Goal: Task Accomplishment & Management: Use online tool/utility

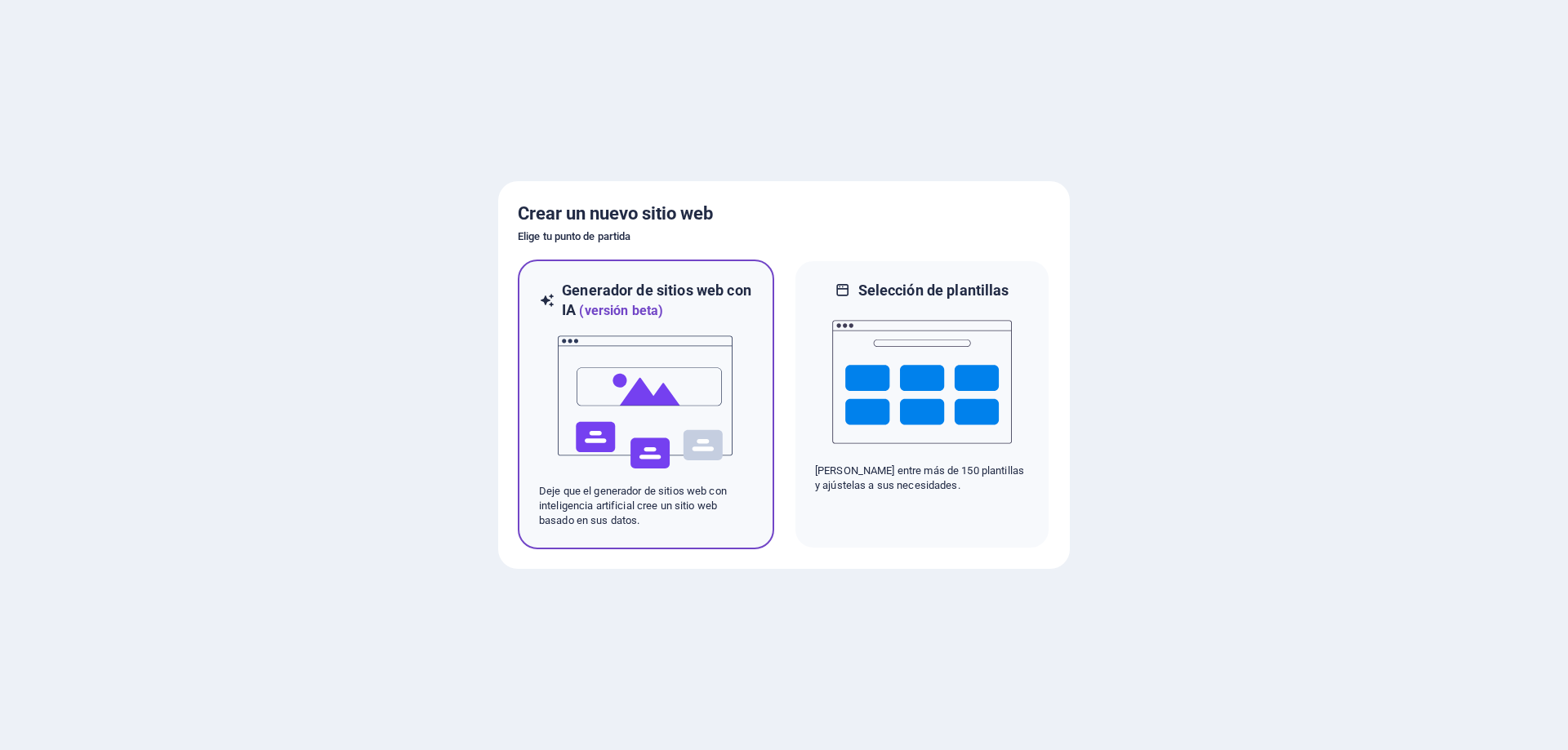
click at [656, 354] on img at bounding box center [646, 403] width 180 height 163
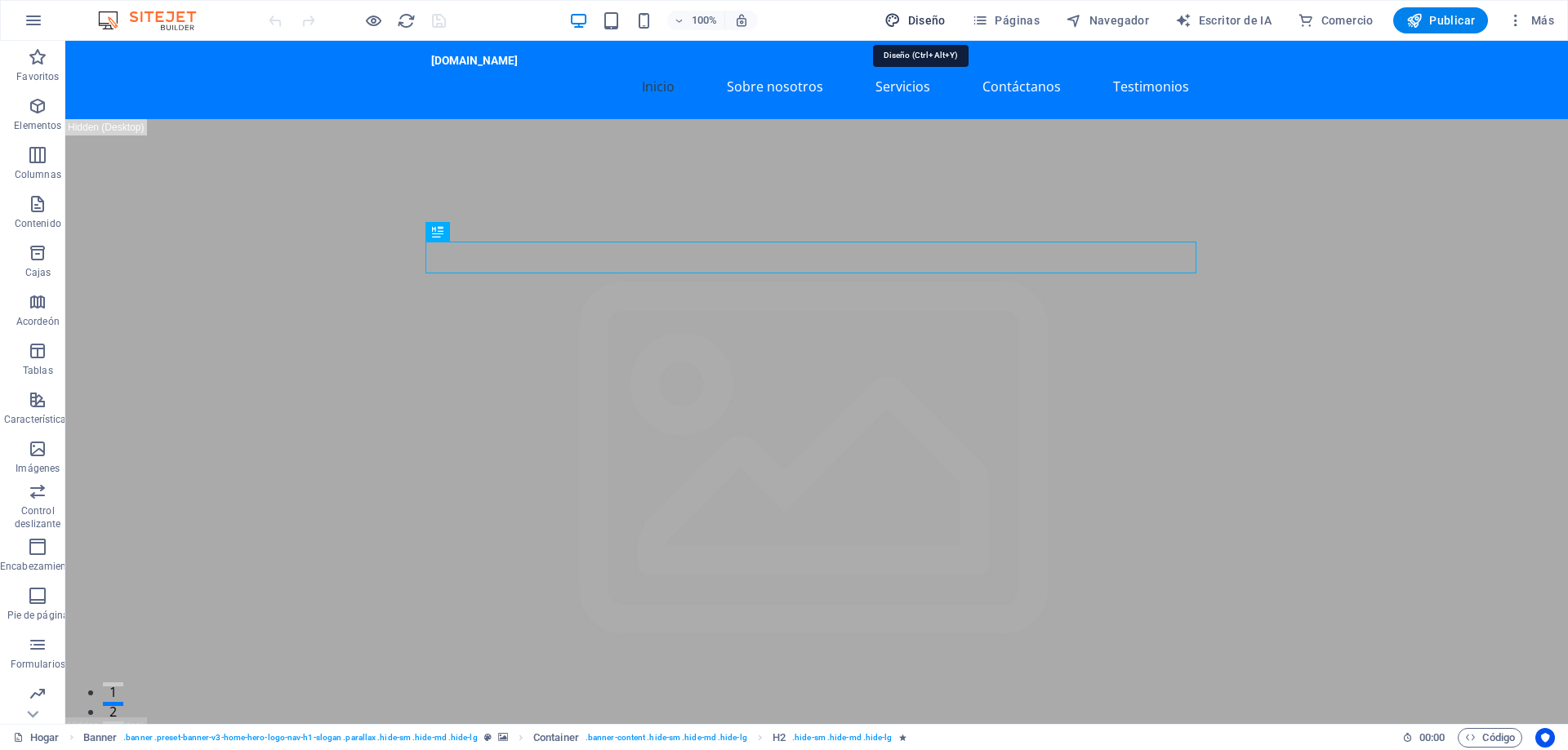
drag, startPoint x: 930, startPoint y: 20, endPoint x: 1049, endPoint y: 26, distance: 119.2
click at [930, 19] on font "Diseño" at bounding box center [927, 20] width 38 height 13
select select "px"
select select "200"
select select "px"
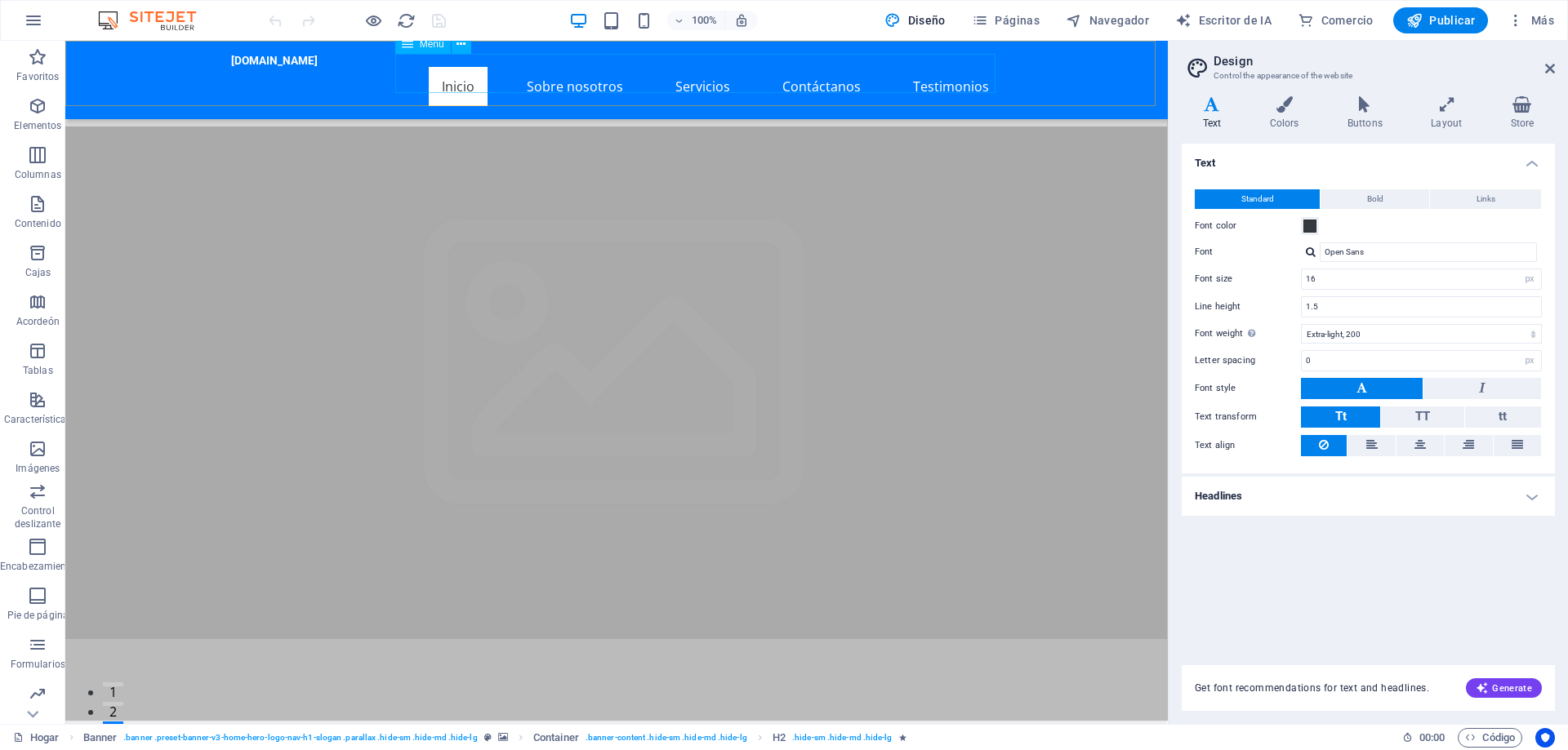
scroll to position [1521, 0]
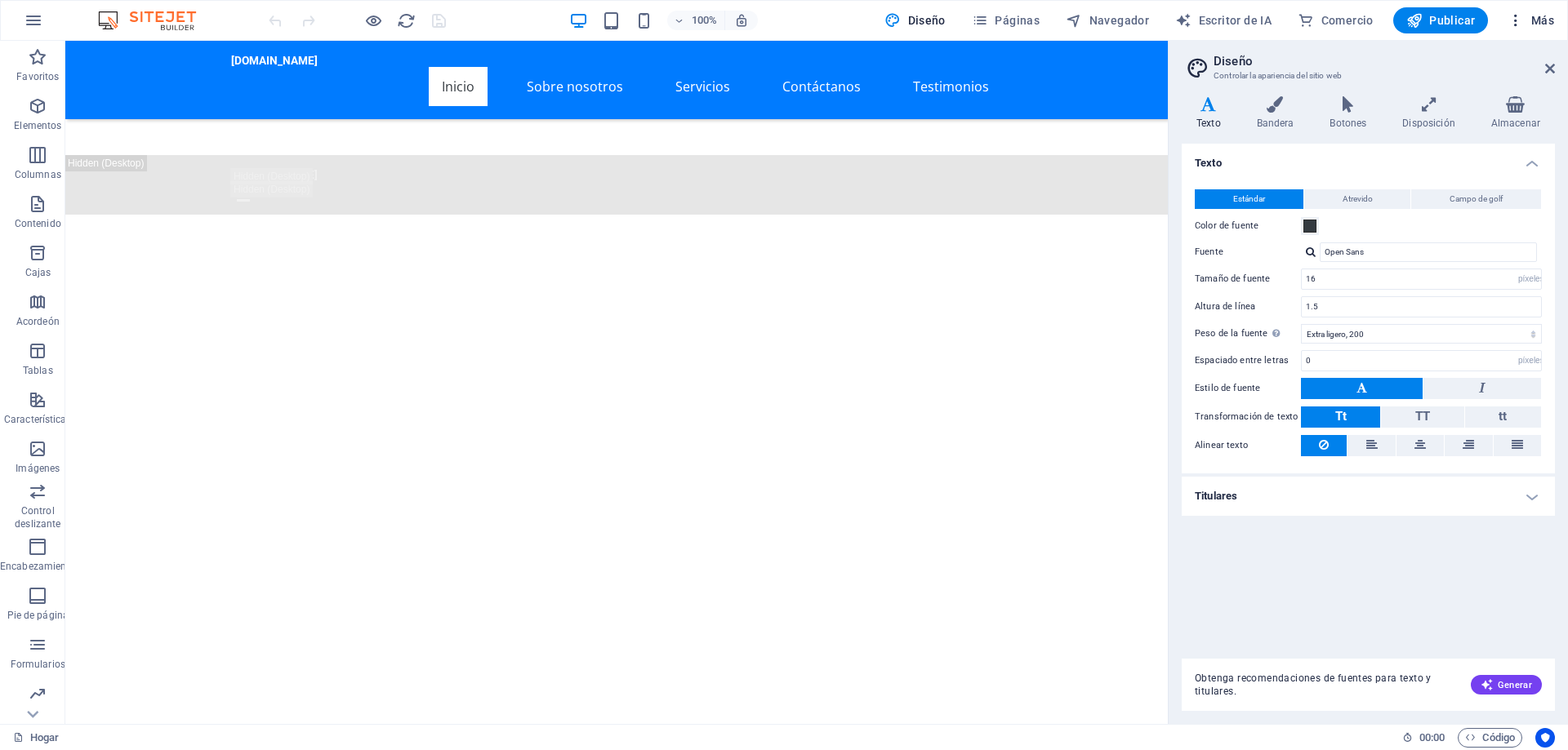
click at [1515, 23] on icon "button" at bounding box center [1515, 20] width 16 height 16
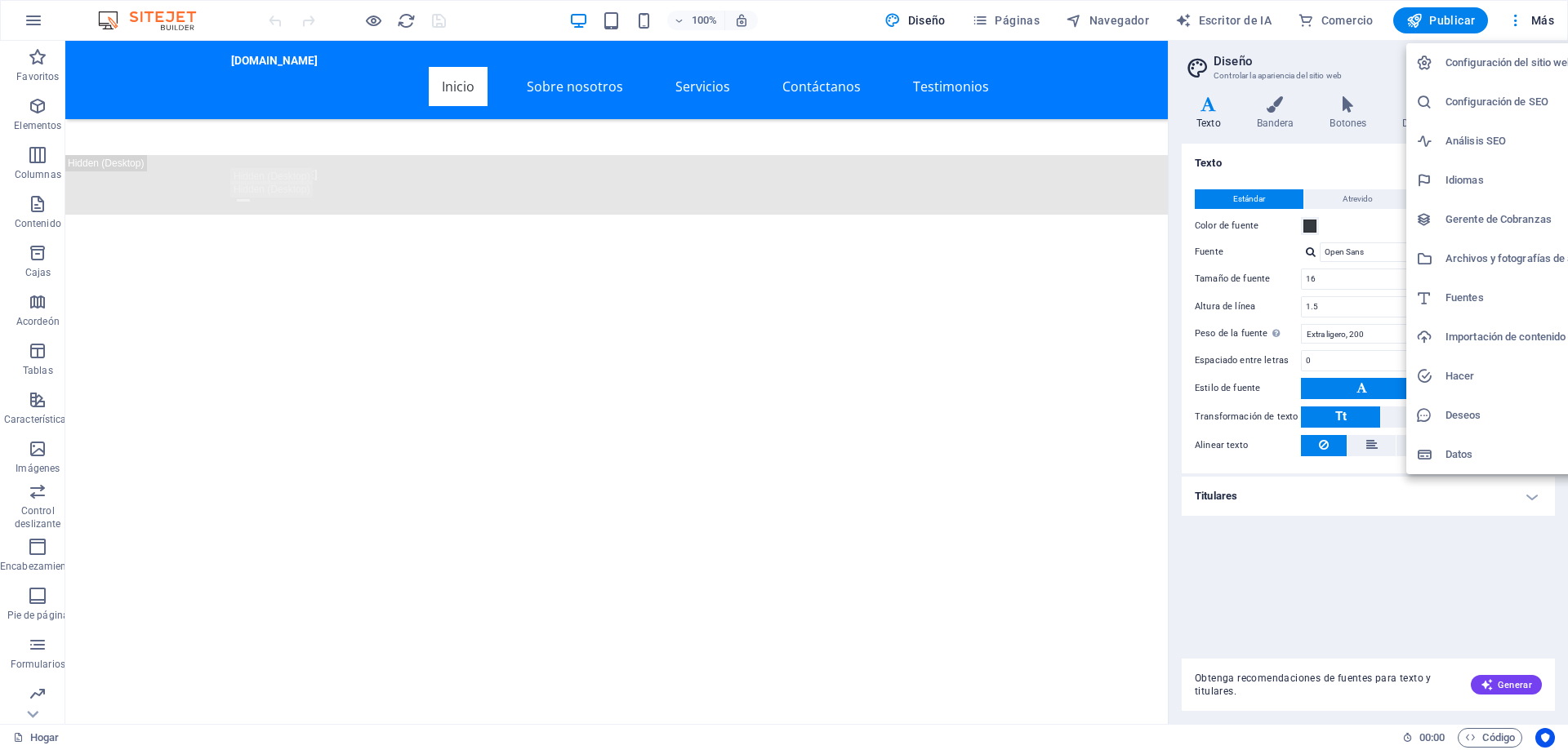
click at [1544, 21] on div at bounding box center [784, 375] width 1568 height 750
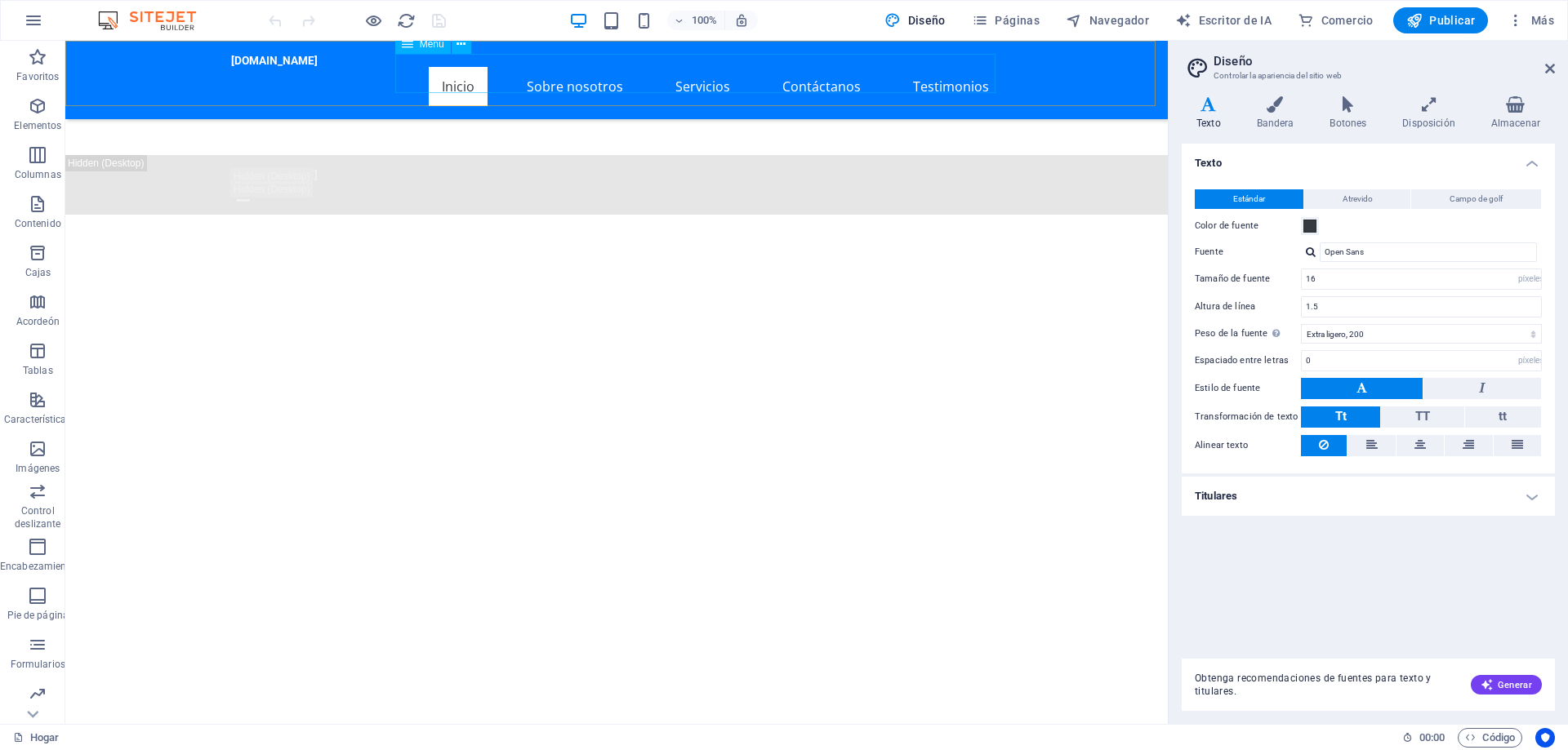
click at [572, 75] on nav "Inicio Sobre nosotros Servicios Contáctanos Testimonios" at bounding box center [616, 86] width 771 height 39
click at [34, 203] on icon "button" at bounding box center [38, 202] width 20 height 20
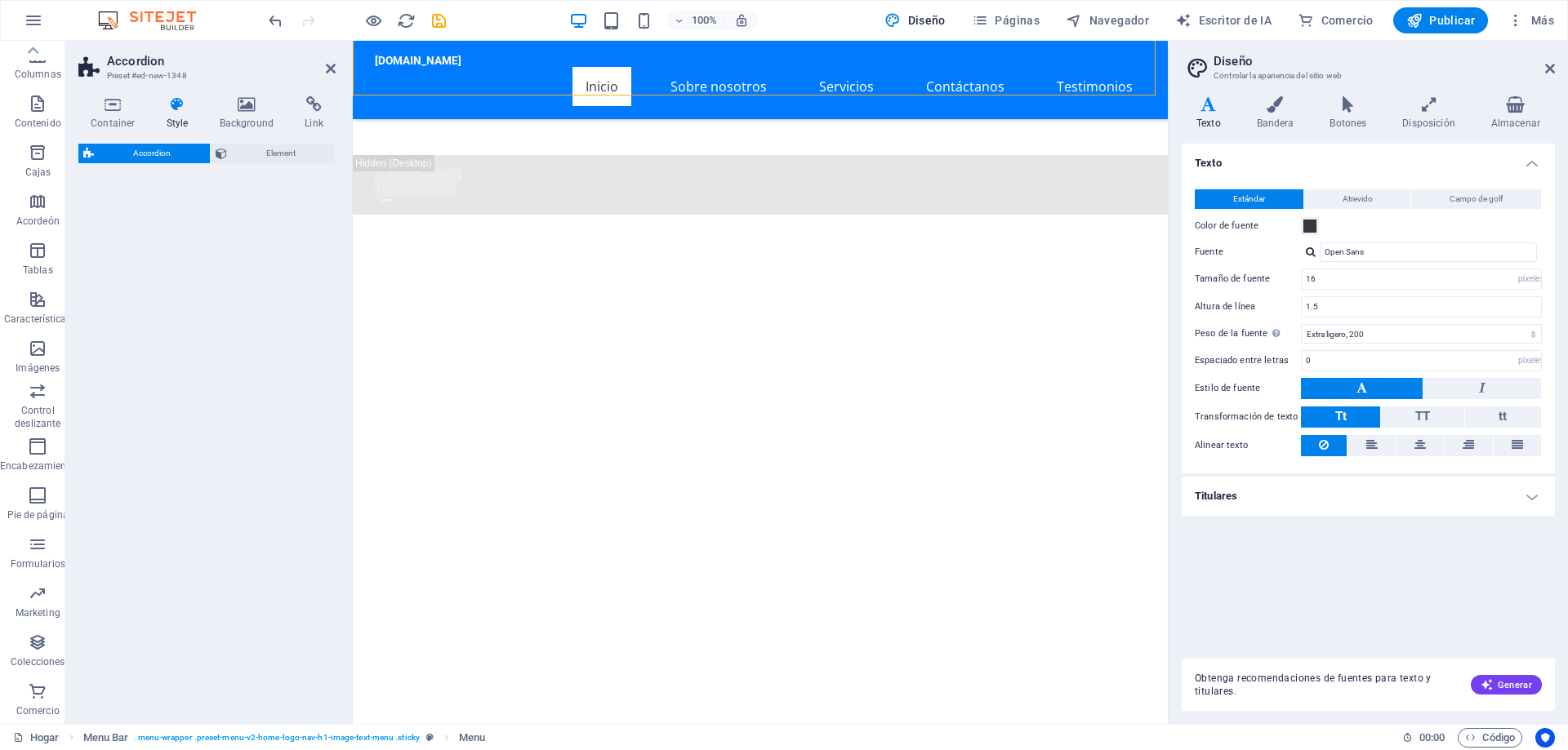
scroll to position [2265, 0]
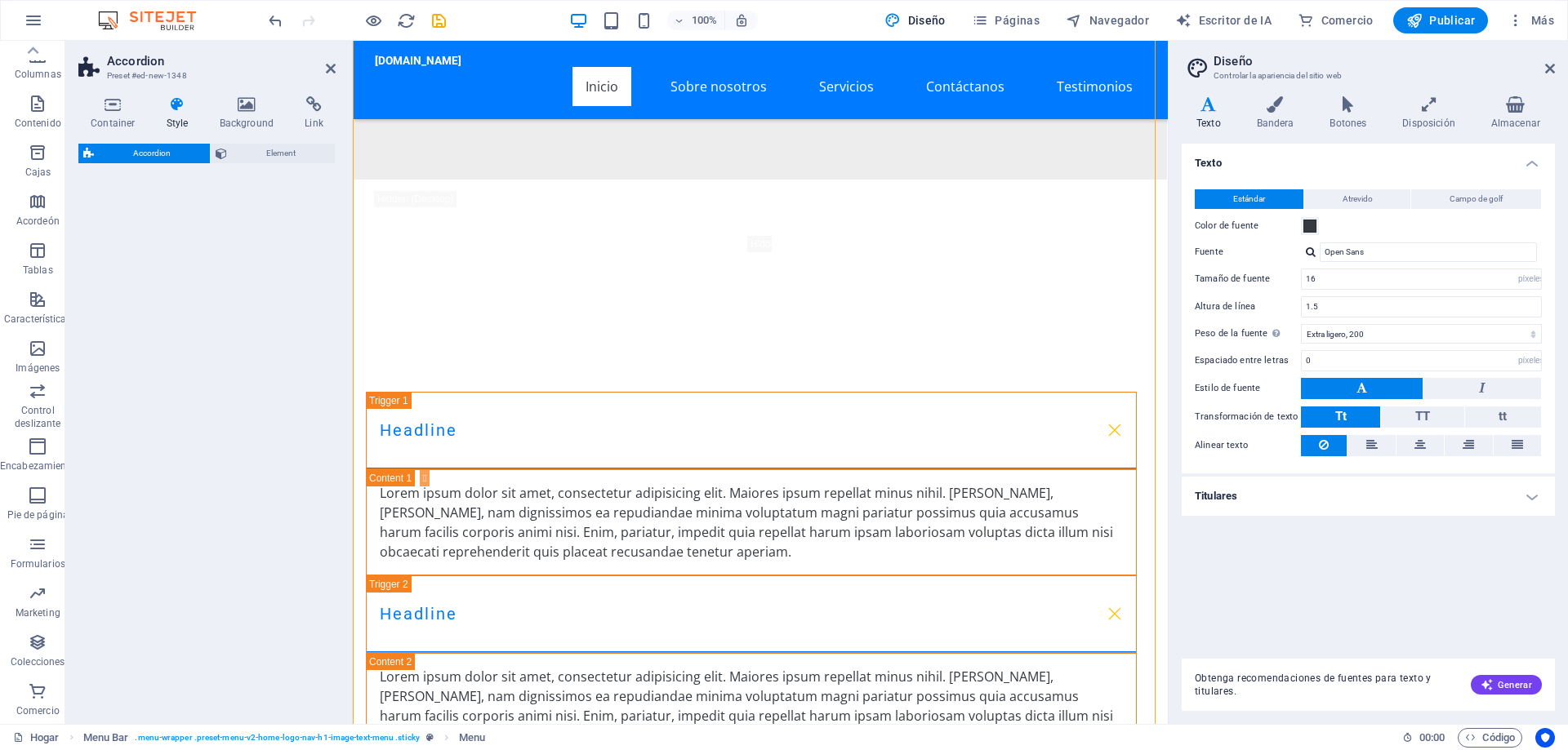
select select "rem"
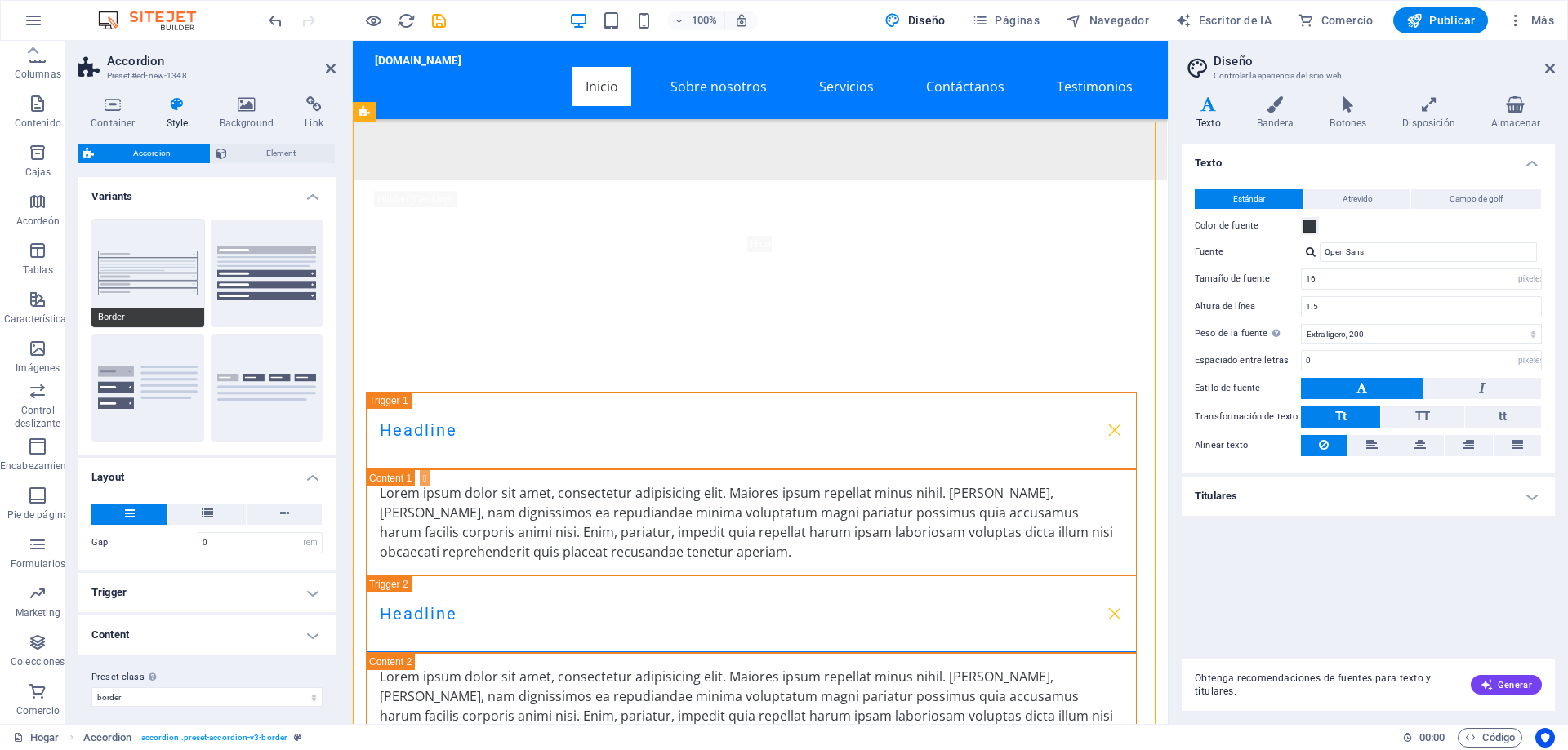
scroll to position [1374, 0]
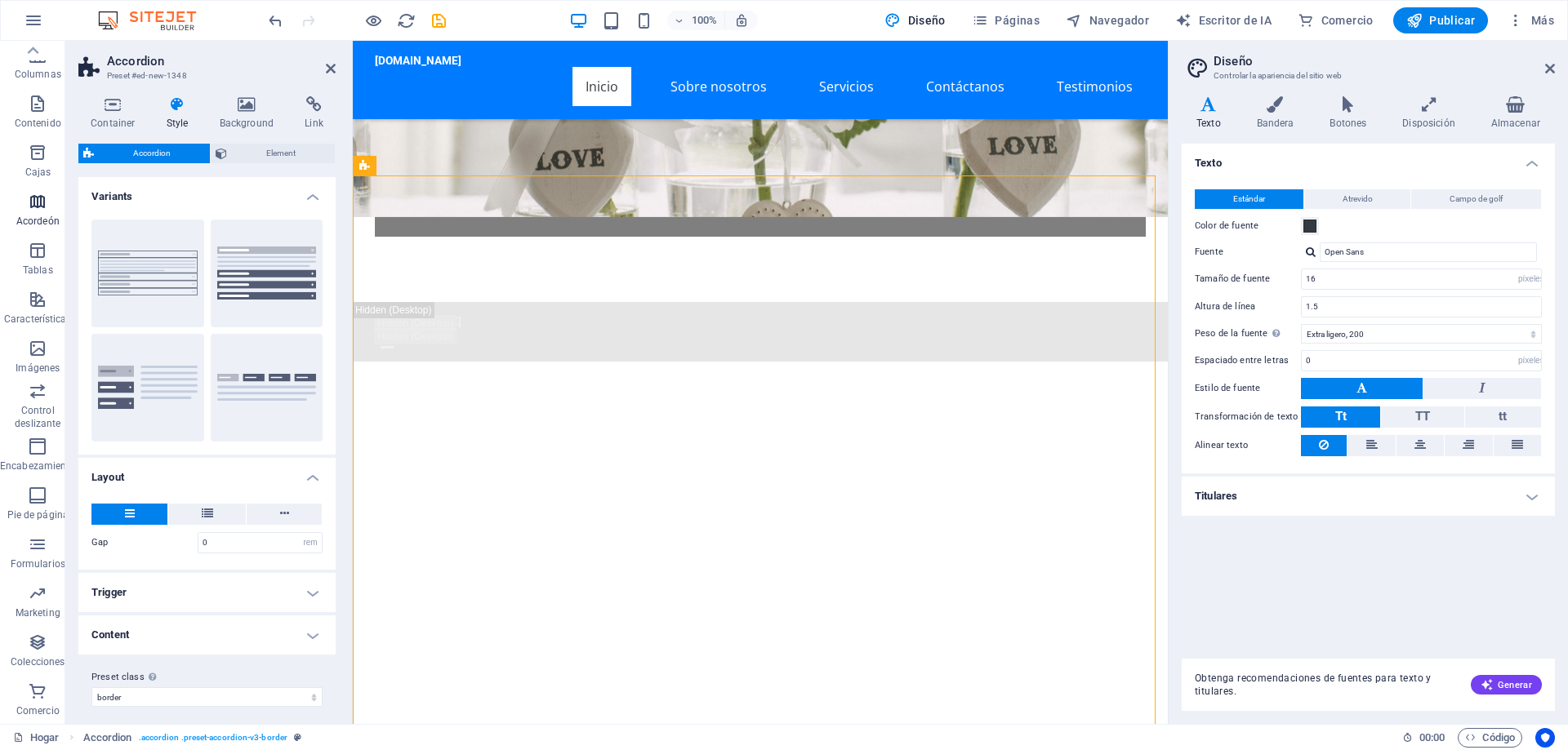
click at [31, 144] on icon "button" at bounding box center [38, 153] width 20 height 20
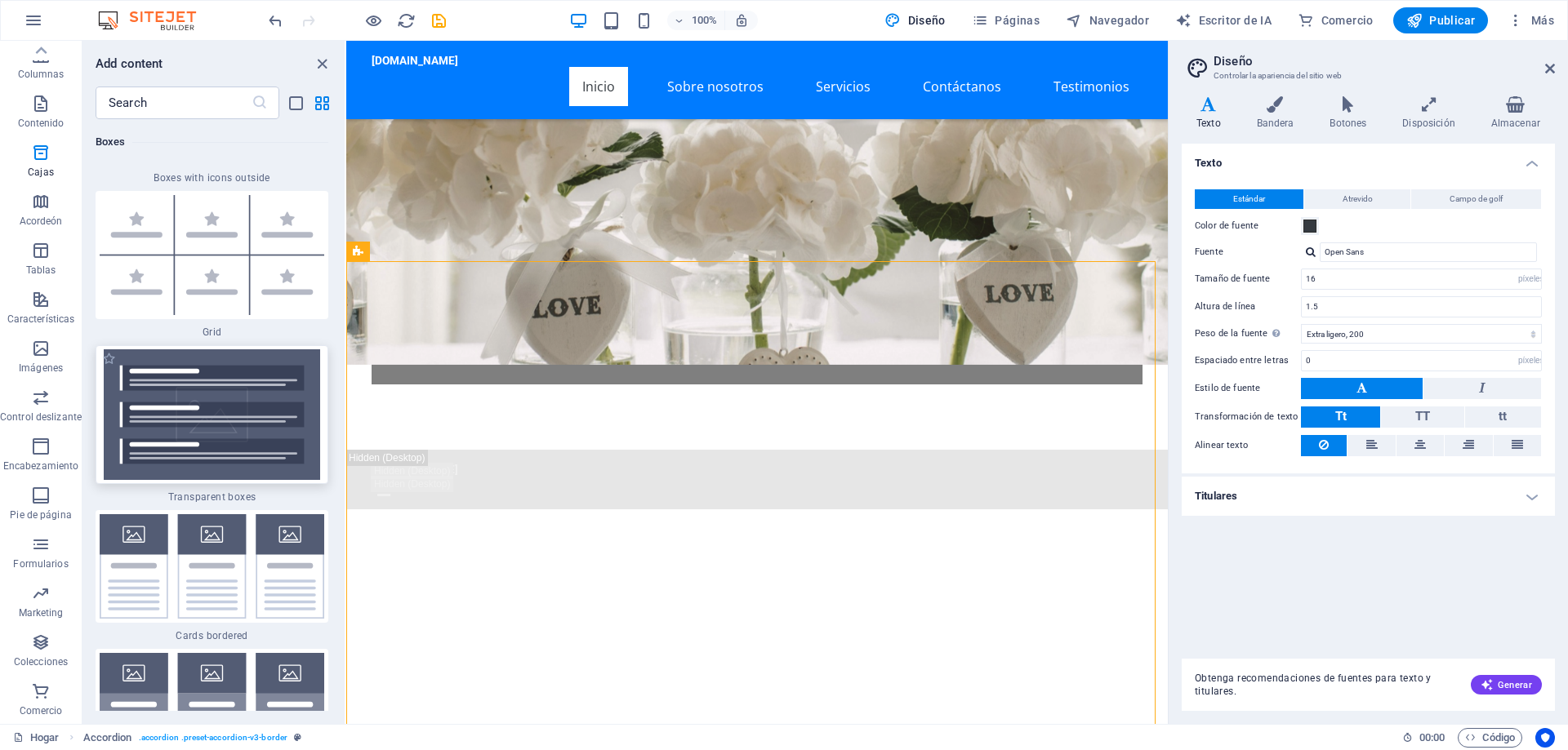
scroll to position [1234, 0]
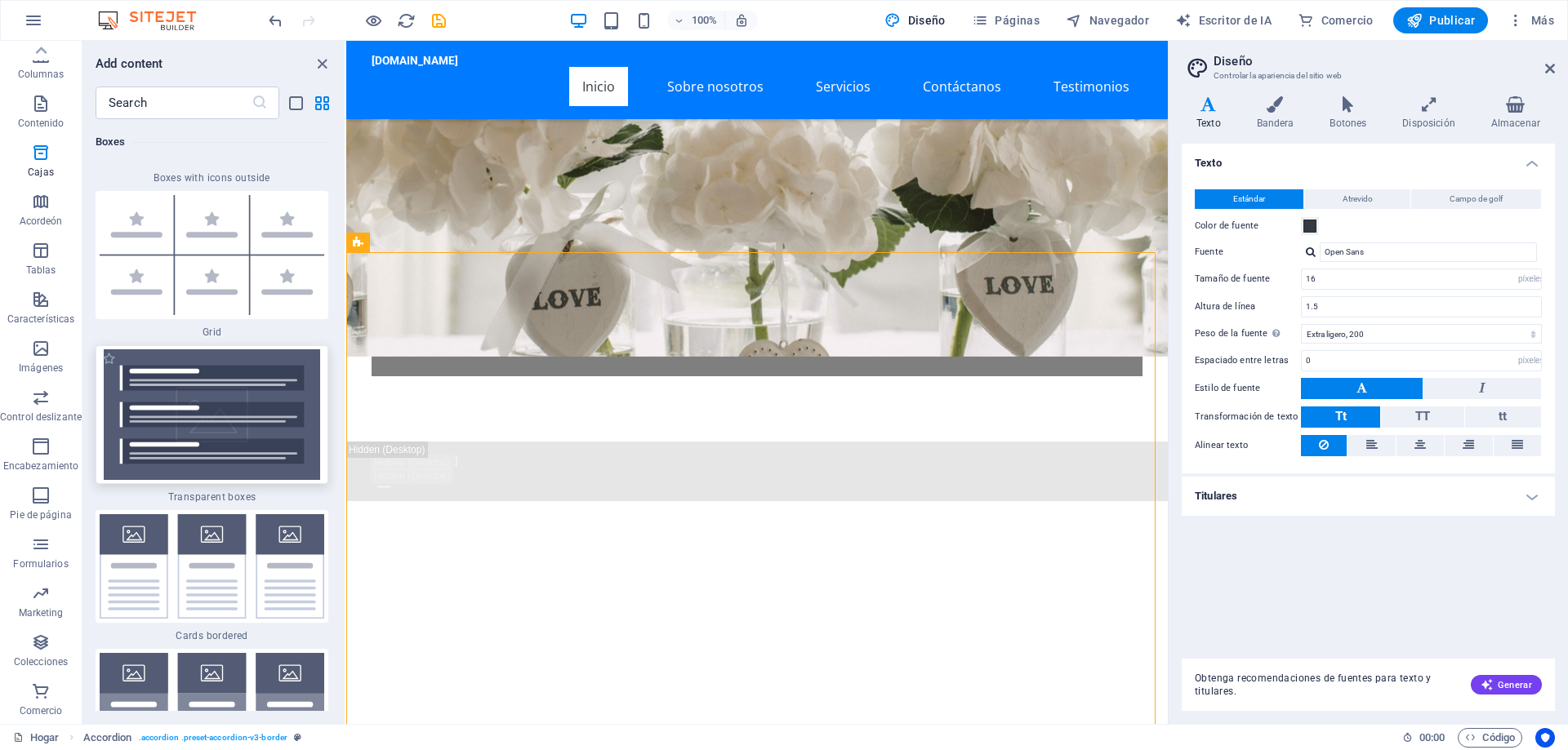
click at [226, 390] on img at bounding box center [212, 414] width 225 height 130
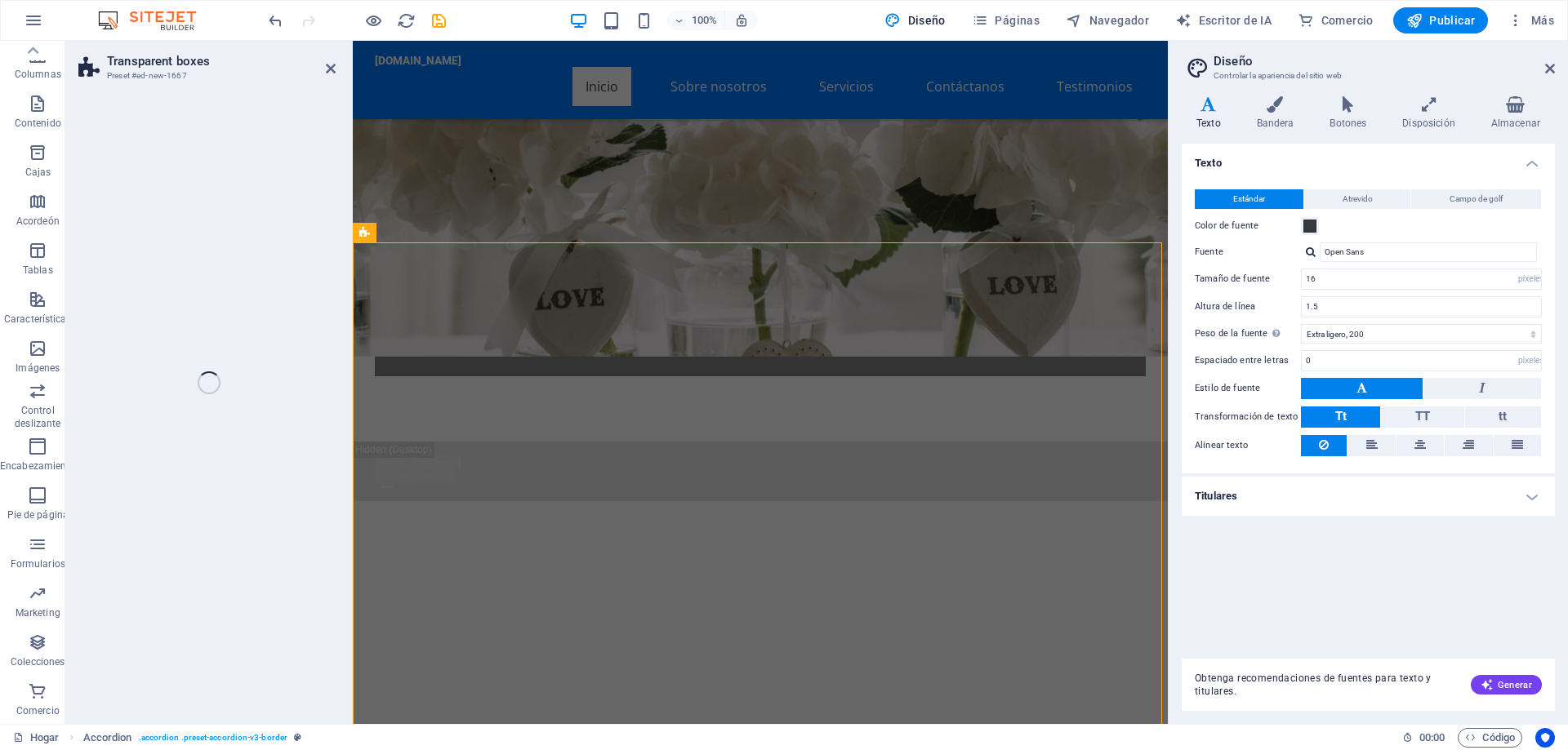
click at [344, 314] on div "Transparent boxes Preset #ed-new-1667 Drag here to replace the existing content…" at bounding box center [617, 382] width 1102 height 683
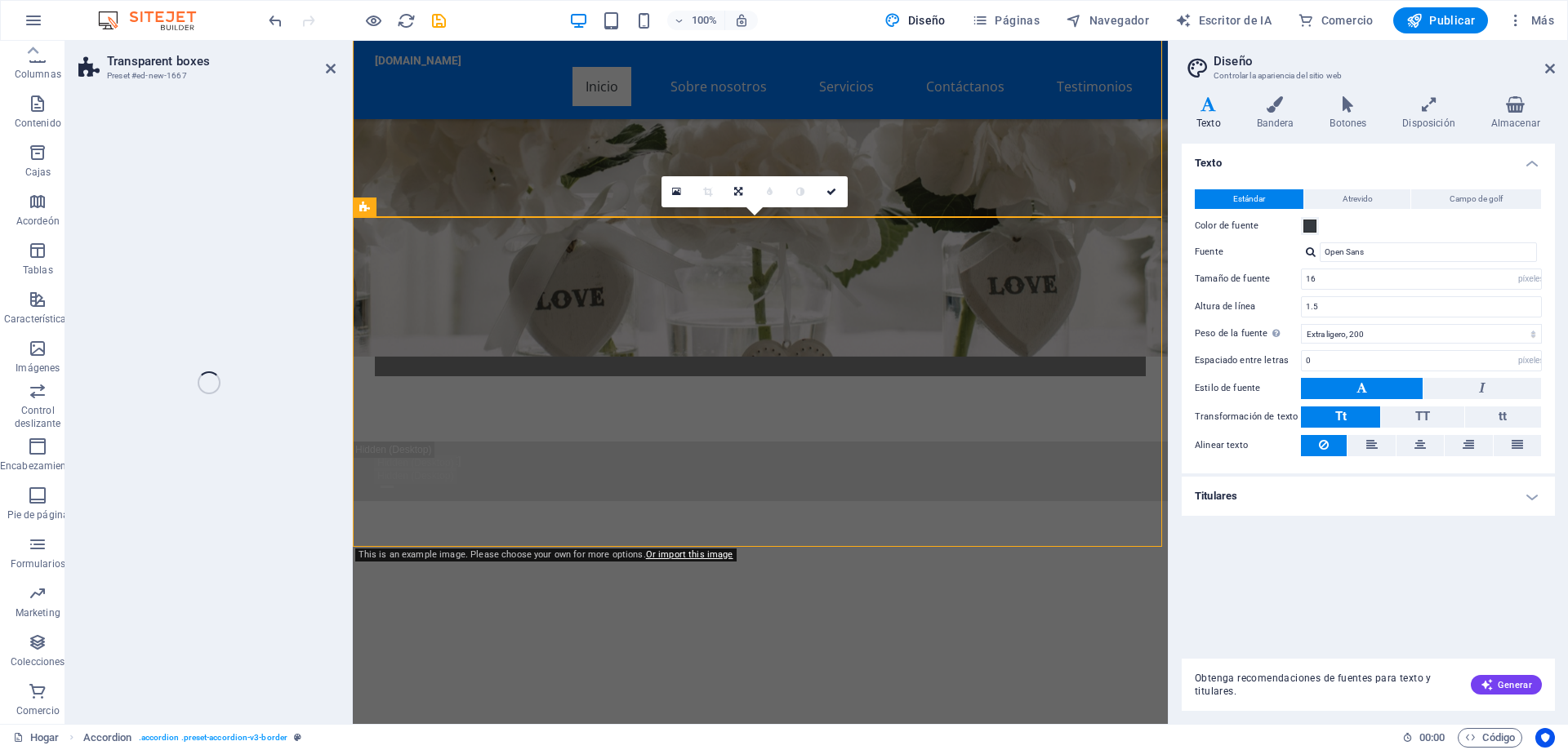
scroll to position [2144, 0]
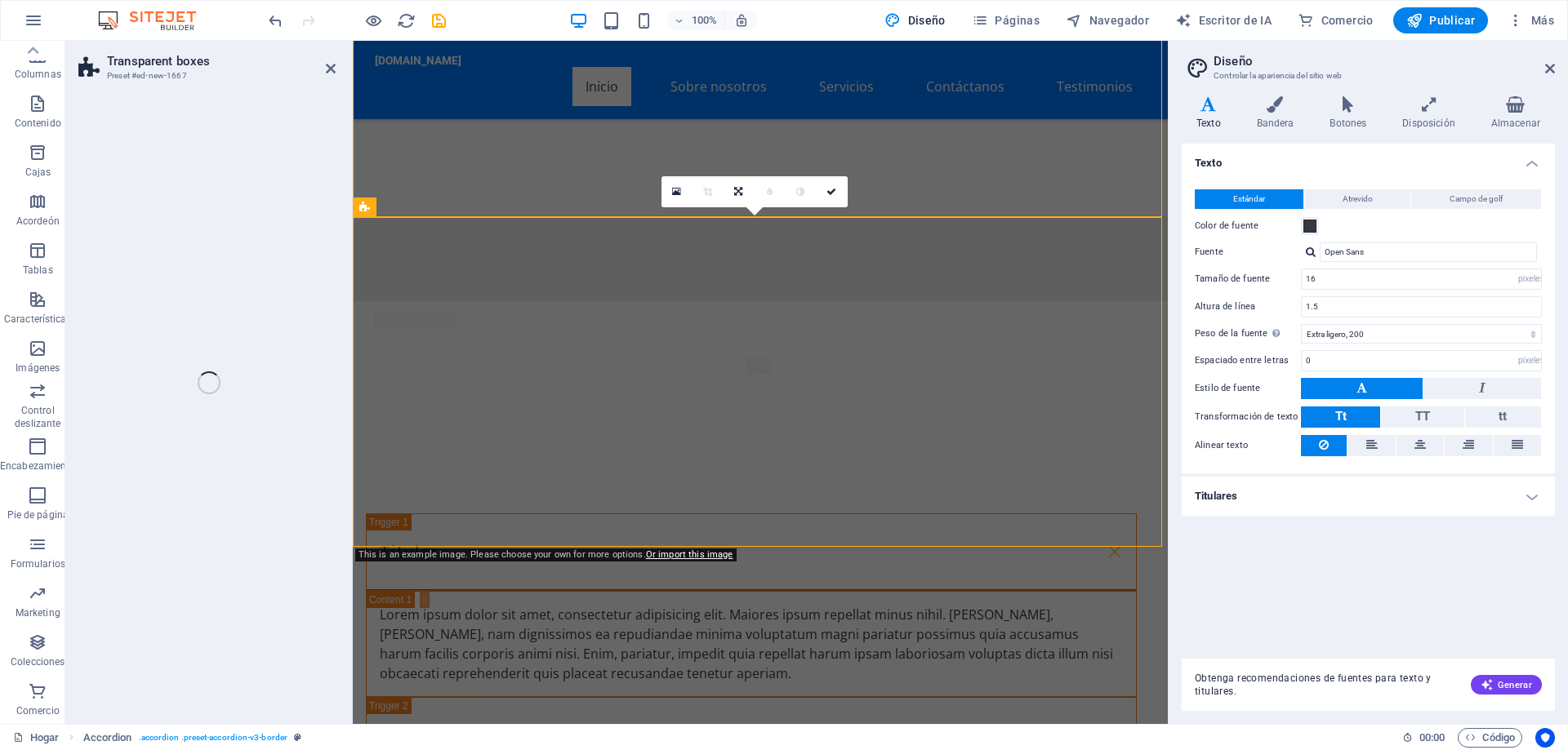
click at [329, 371] on div "Transparent boxes Preset #ed-new-1667 Drag here to replace the existing content…" at bounding box center [617, 382] width 1102 height 683
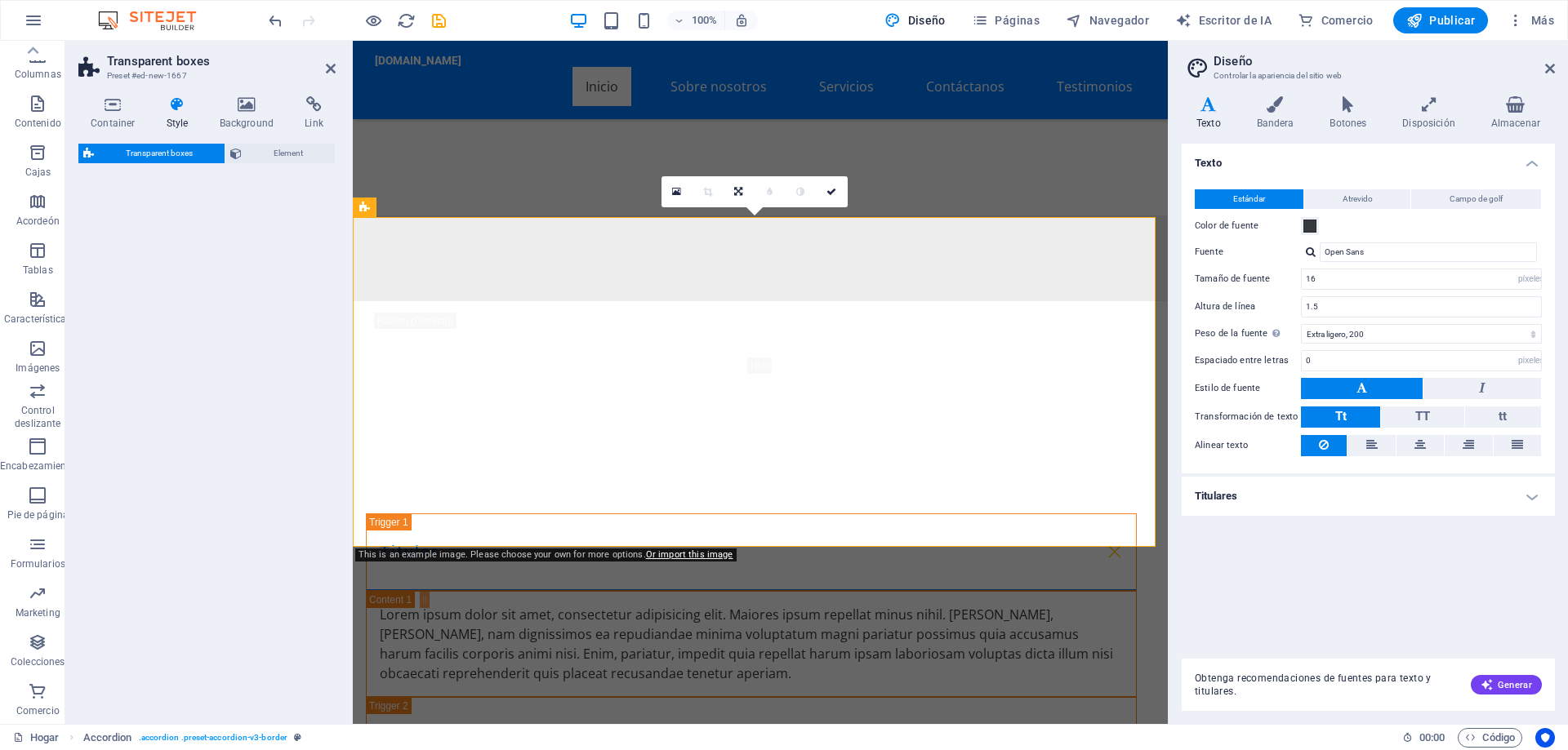
select select "rem"
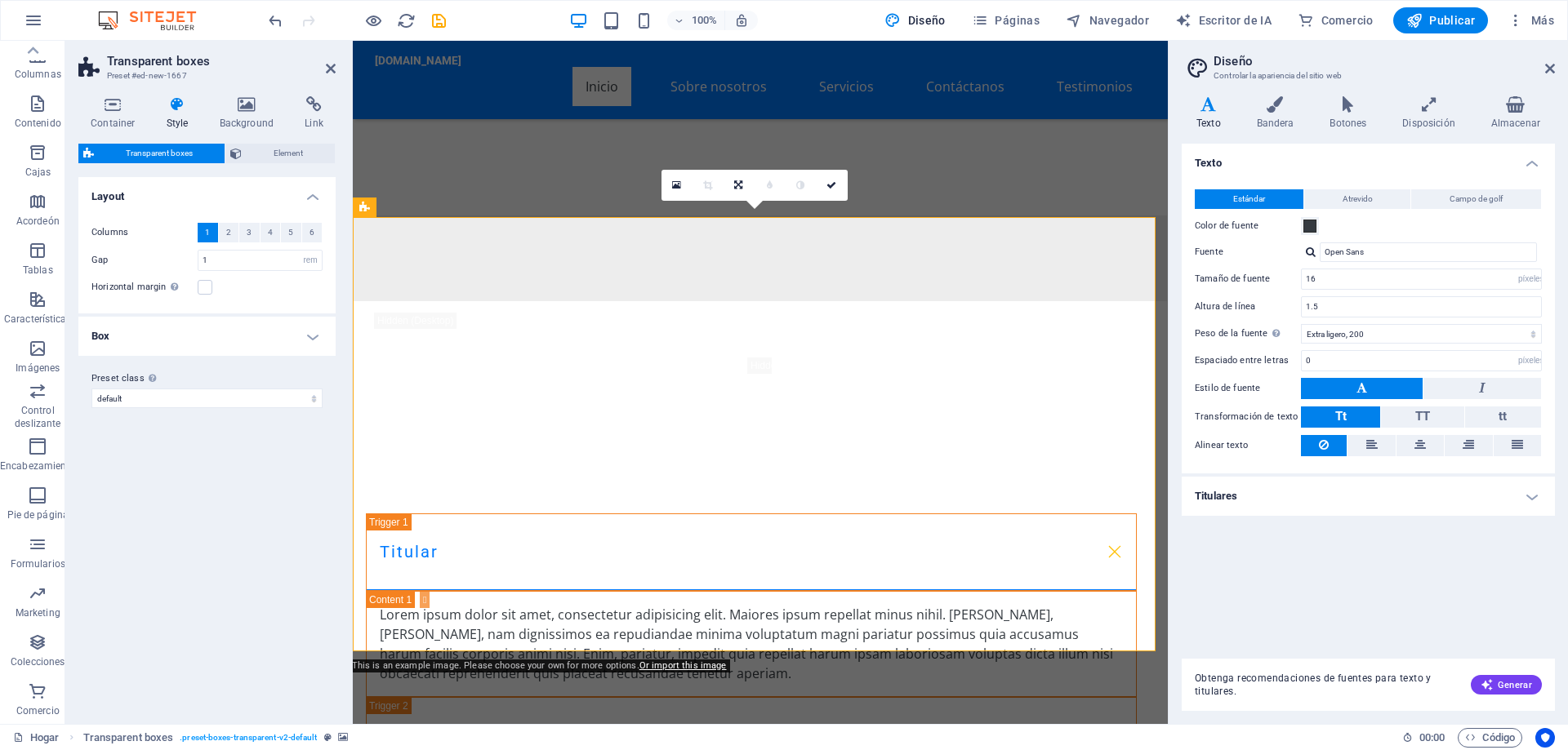
click at [318, 75] on header "Transparent boxes Preset #ed-new-1667" at bounding box center [207, 62] width 258 height 43
click at [1509, 20] on icon "button" at bounding box center [1515, 20] width 16 height 16
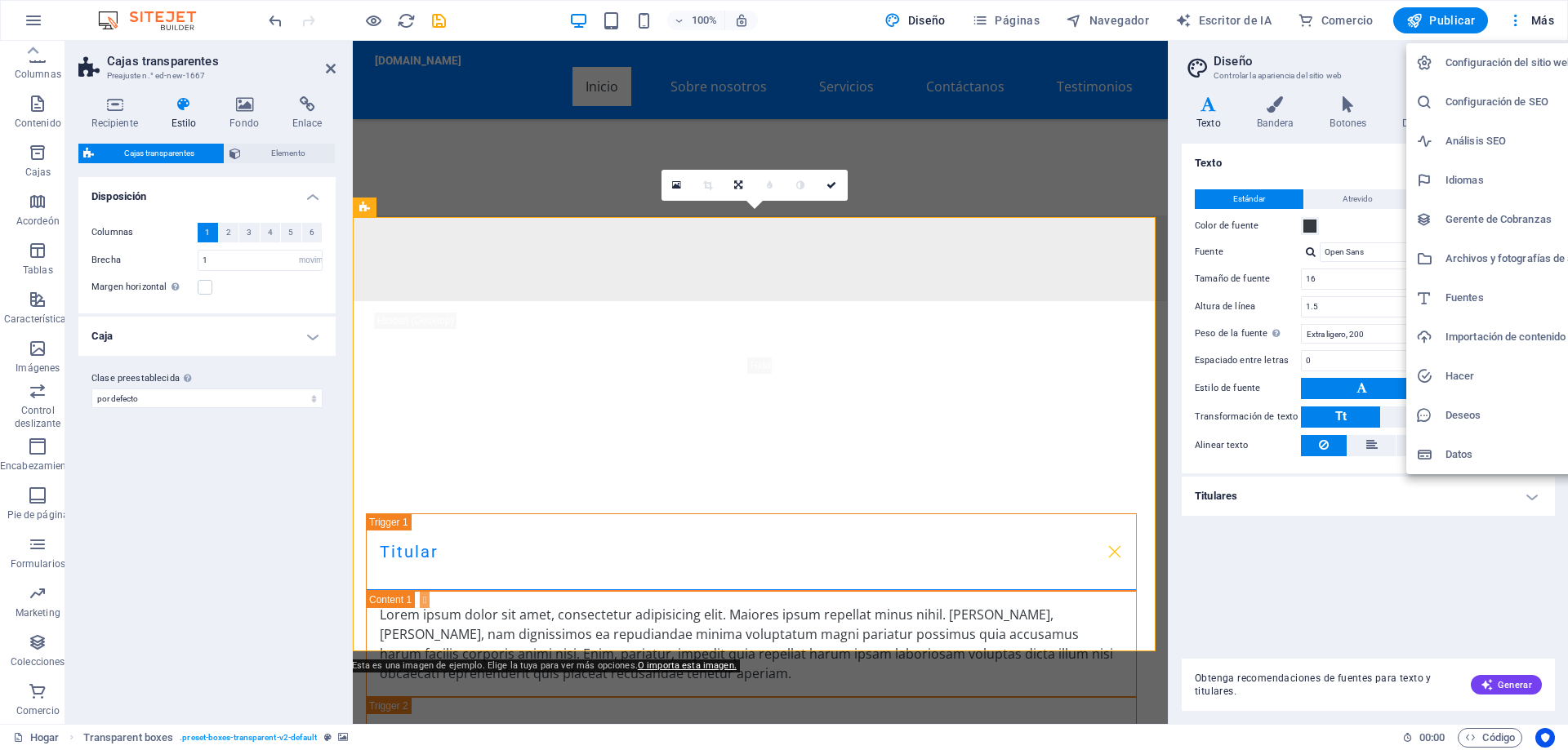
click at [1444, 455] on div at bounding box center [1431, 455] width 30 height 16
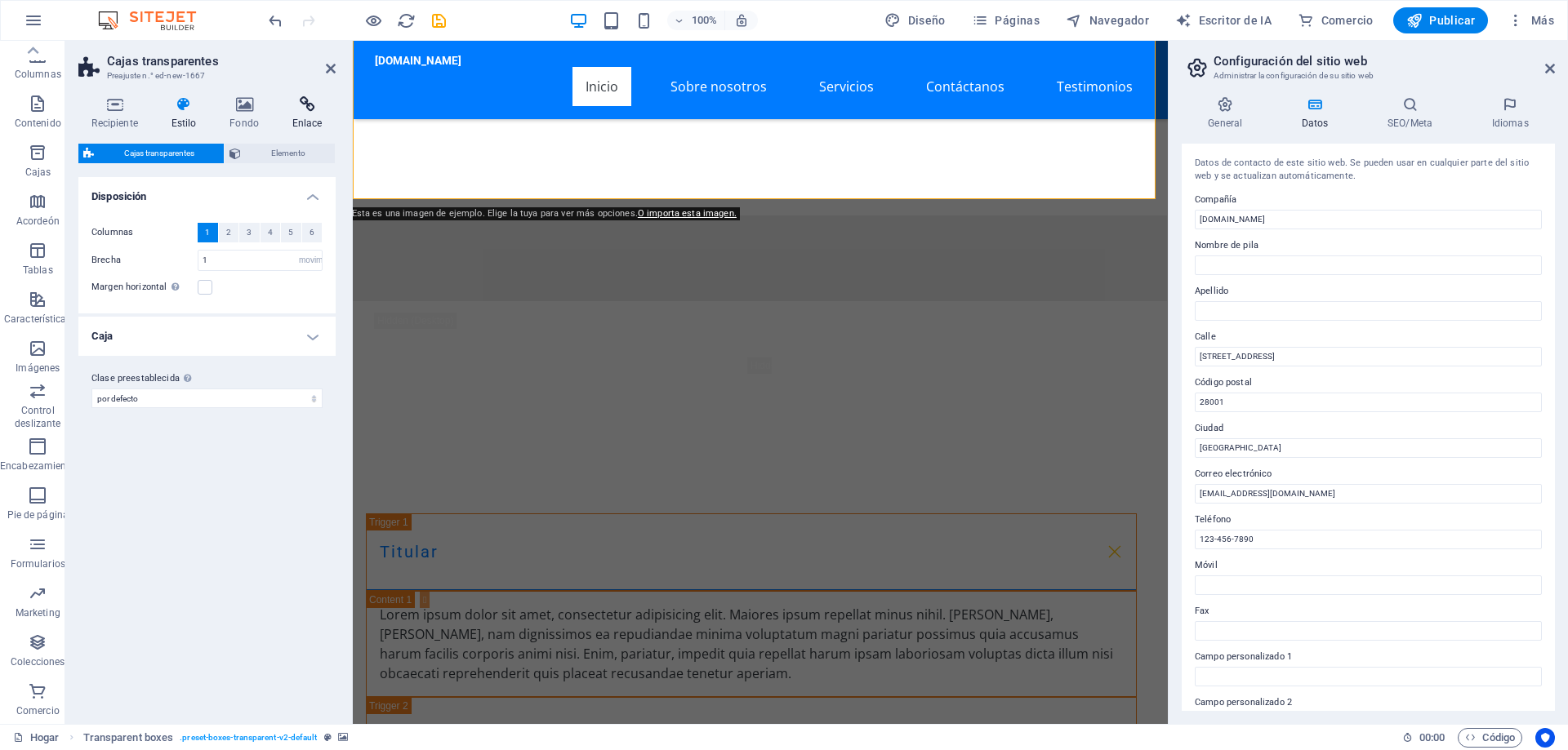
scroll to position [2596, 0]
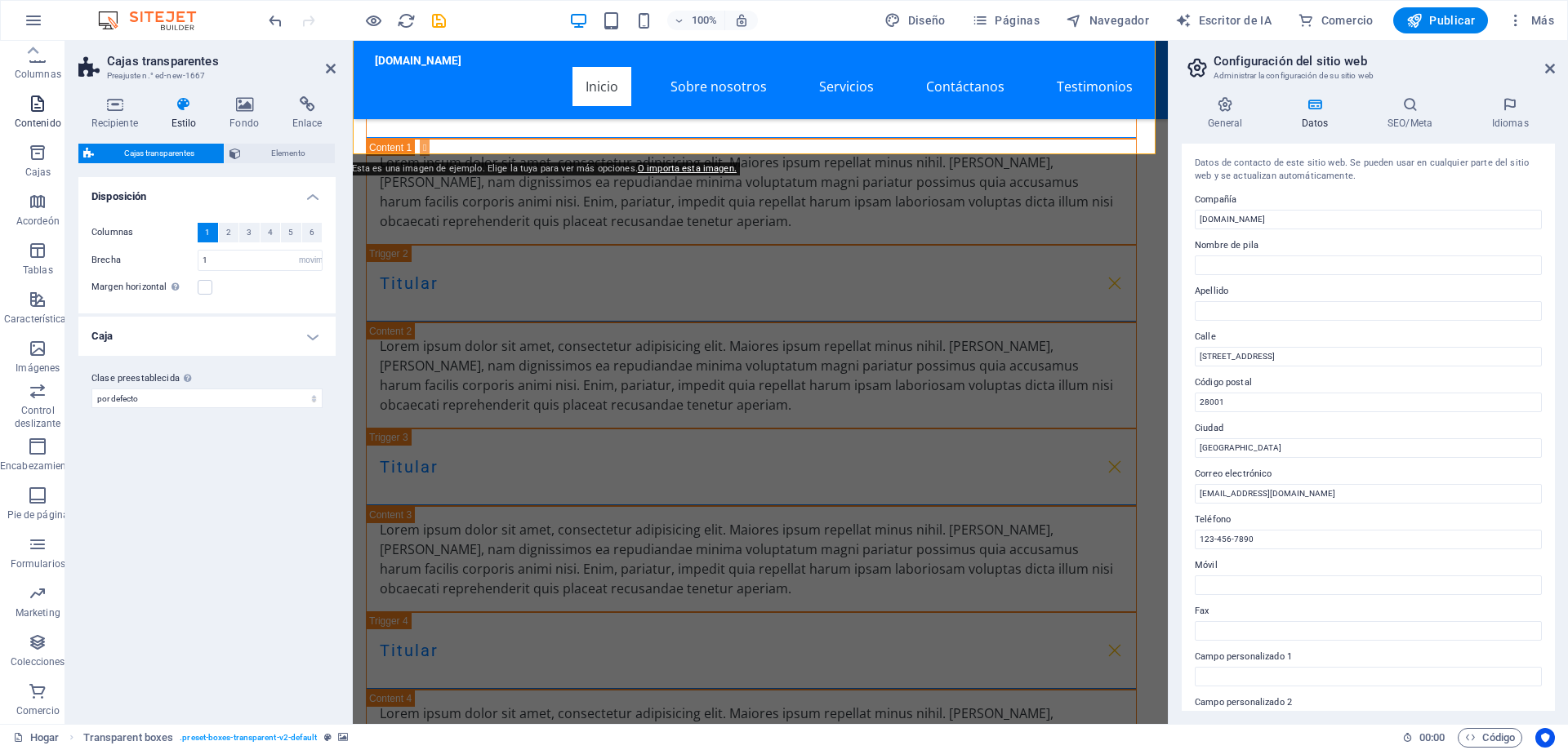
click at [42, 111] on icon "button" at bounding box center [38, 103] width 20 height 20
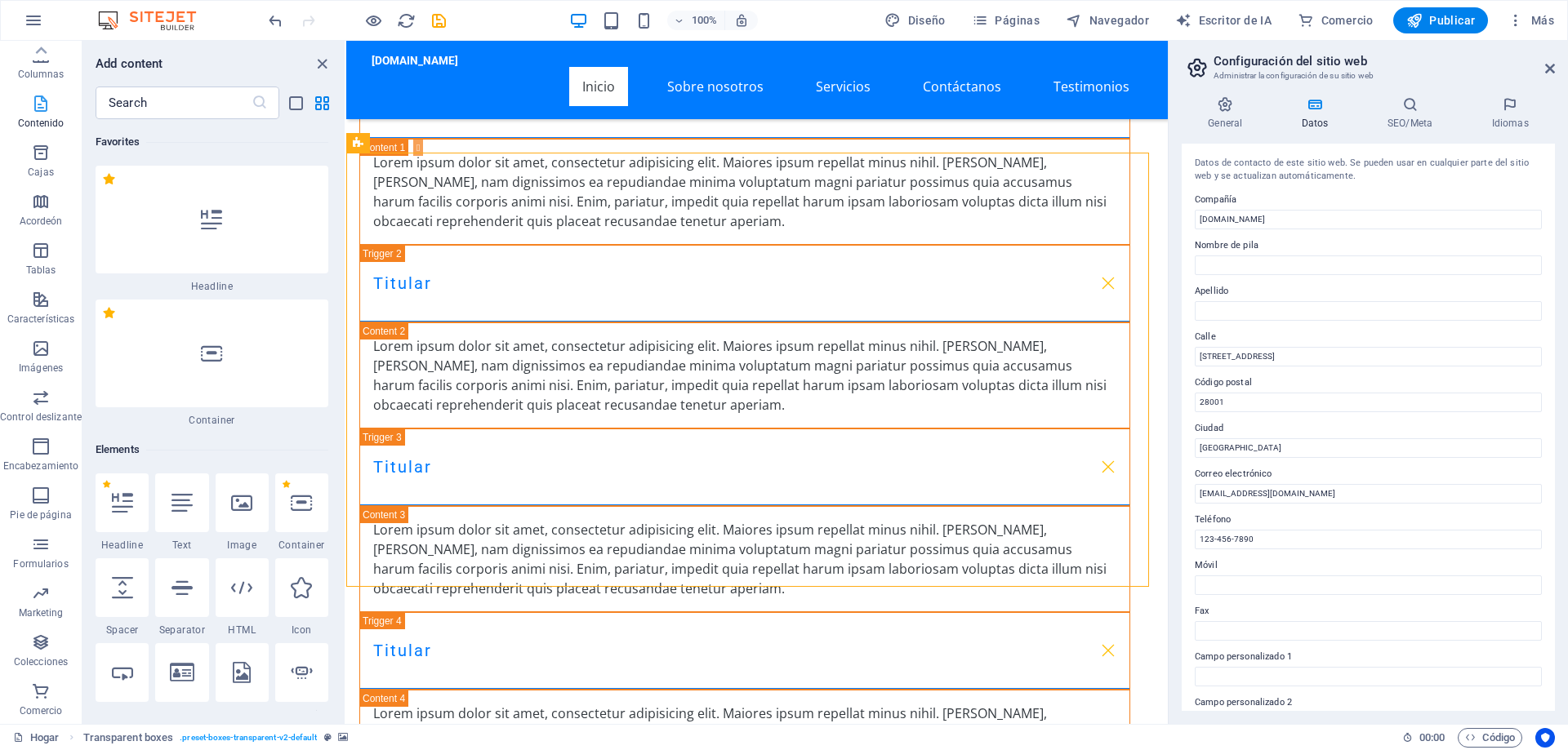
click at [28, 112] on span "Contenido" at bounding box center [41, 112] width 82 height 39
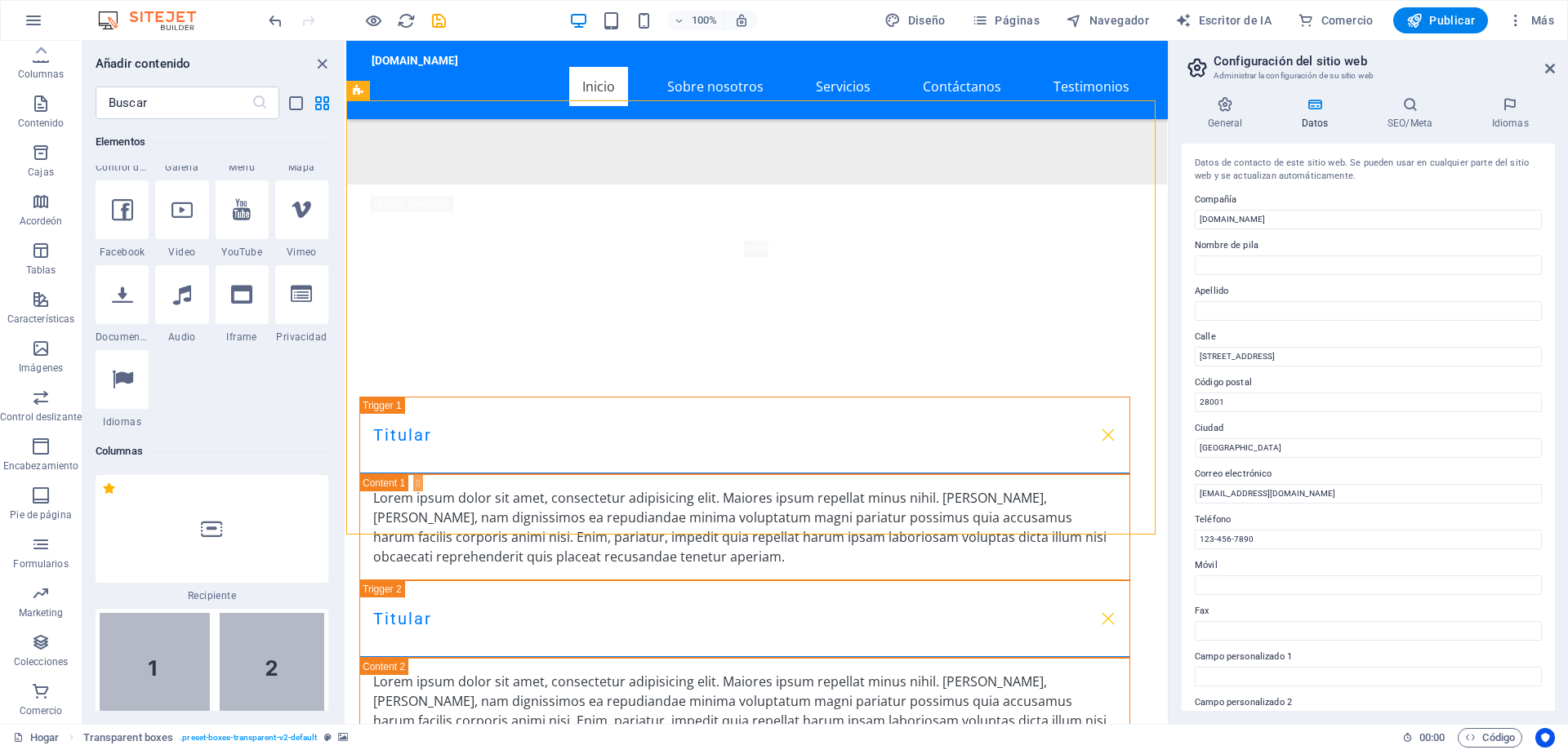
scroll to position [0, 0]
